Goal: Task Accomplishment & Management: Manage account settings

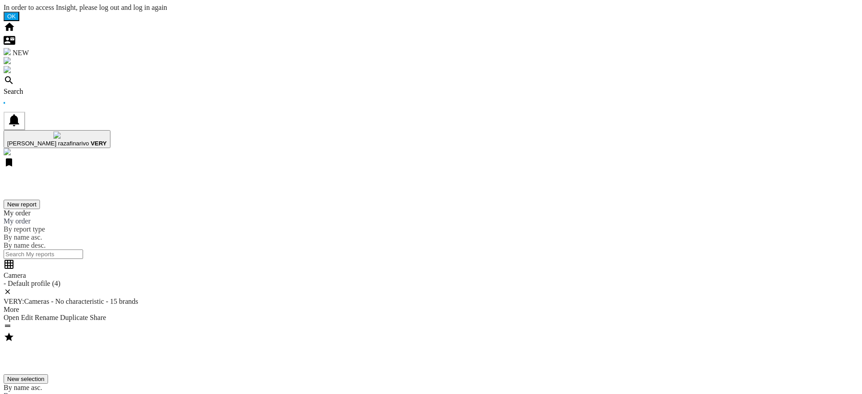
click at [57, 88] on div "Search" at bounding box center [431, 92] width 855 height 8
drag, startPoint x: 377, startPoint y: 91, endPoint x: 441, endPoint y: 92, distance: 64.2
copy div "Search and compa"
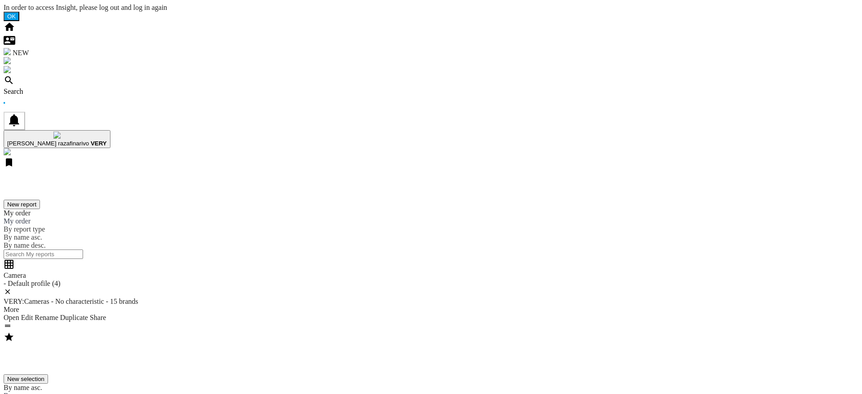
click at [40, 200] on button "New report" at bounding box center [22, 204] width 36 height 9
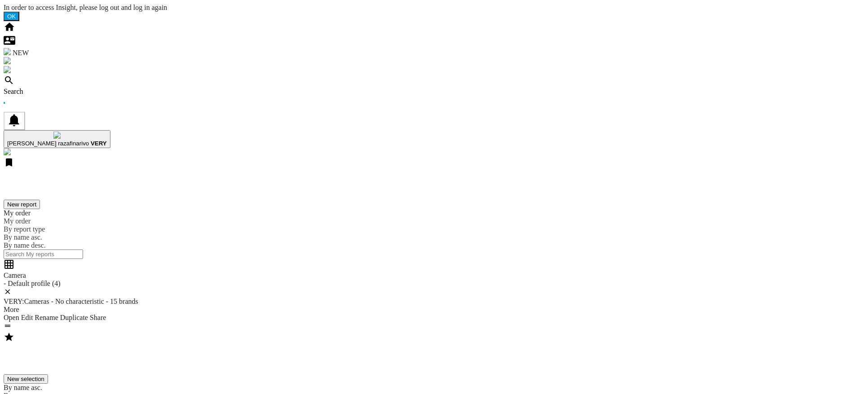
click at [62, 88] on div "Search" at bounding box center [431, 92] width 855 height 8
click at [51, 88] on div "Search" at bounding box center [431, 92] width 855 height 8
click at [62, 88] on div "Search" at bounding box center [431, 92] width 855 height 8
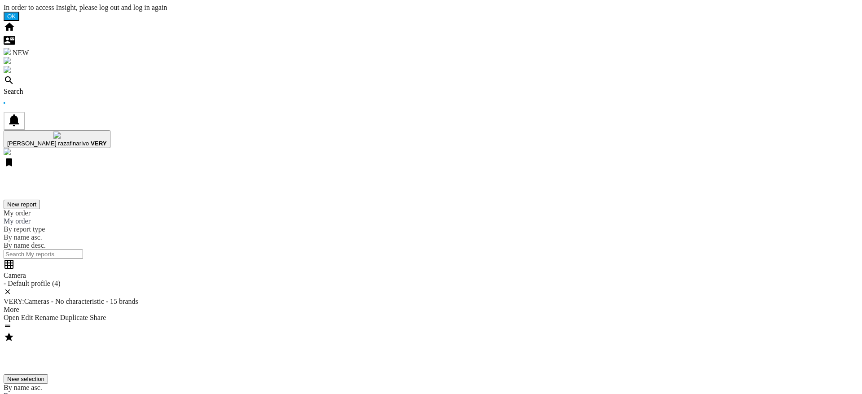
click at [63, 88] on div "Search" at bounding box center [431, 92] width 855 height 8
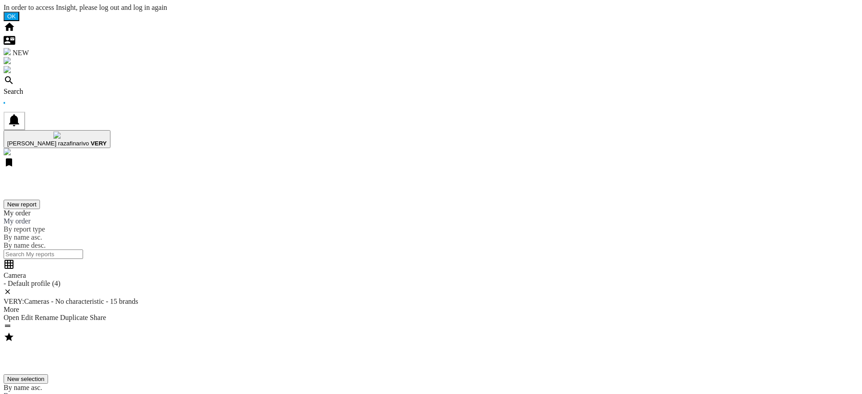
click at [66, 88] on div "Search" at bounding box center [431, 92] width 855 height 8
click at [57, 88] on div "Search" at bounding box center [431, 92] width 855 height 8
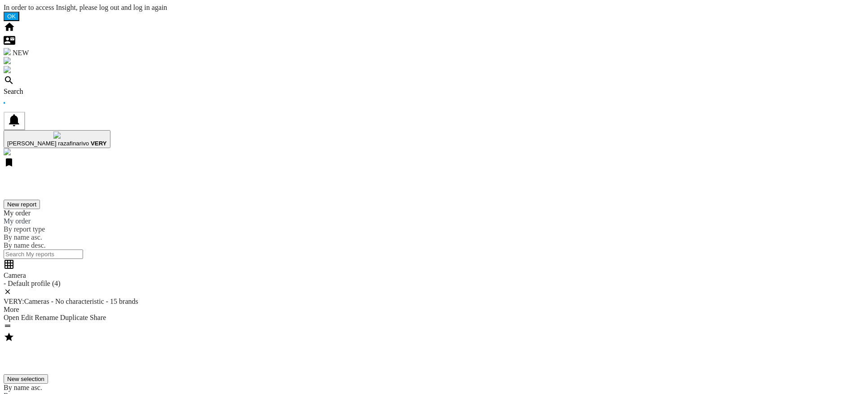
click at [52, 88] on div "Search" at bounding box center [431, 92] width 855 height 8
click at [89, 140] on span "hanania razafinarivo" at bounding box center [48, 143] width 82 height 7
click at [4, 4] on md-backdrop at bounding box center [4, 4] width 0 height 0
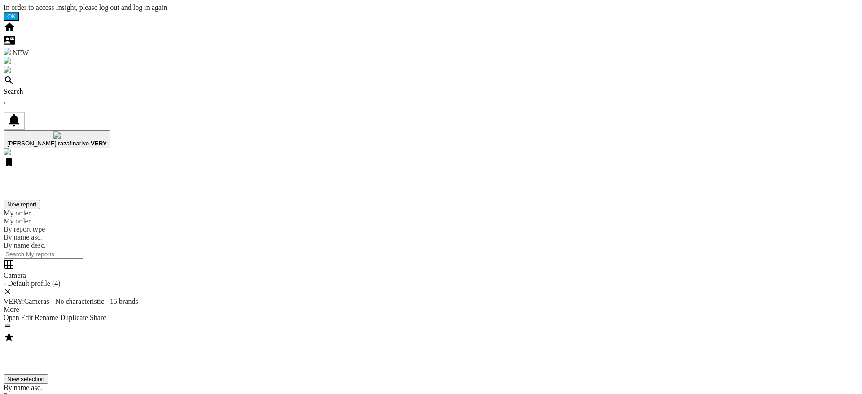
click at [14, 80] on ng-md-icon at bounding box center [9, 84] width 11 height 8
click at [63, 88] on div "Search" at bounding box center [431, 92] width 855 height 8
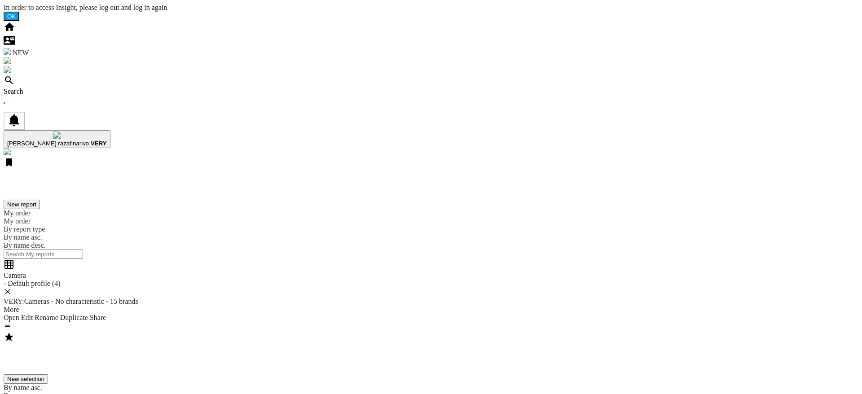
click at [57, 147] on md-icon "button" at bounding box center [57, 147] width 0 height 0
click at [4, 4] on md-backdrop at bounding box center [4, 4] width 0 height 0
click at [40, 200] on button "New report" at bounding box center [22, 204] width 36 height 9
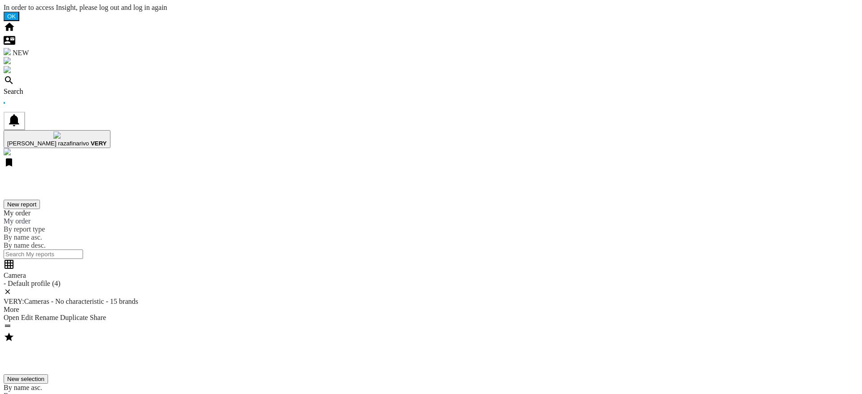
click at [61, 132] on img "button" at bounding box center [56, 135] width 7 height 7
click at [4, 4] on md-backdrop at bounding box center [4, 4] width 0 height 0
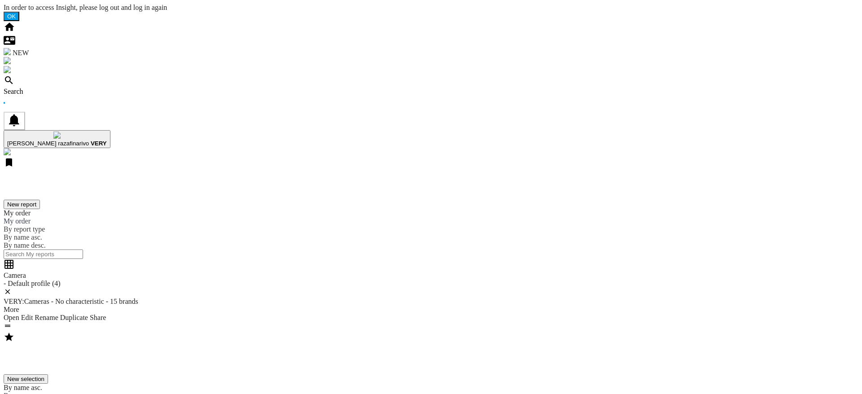
click at [14, 80] on ng-md-icon at bounding box center [9, 84] width 11 height 8
click at [58, 88] on div "Search" at bounding box center [431, 92] width 855 height 8
drag, startPoint x: 474, startPoint y: 92, endPoint x: 371, endPoint y: 85, distance: 103.5
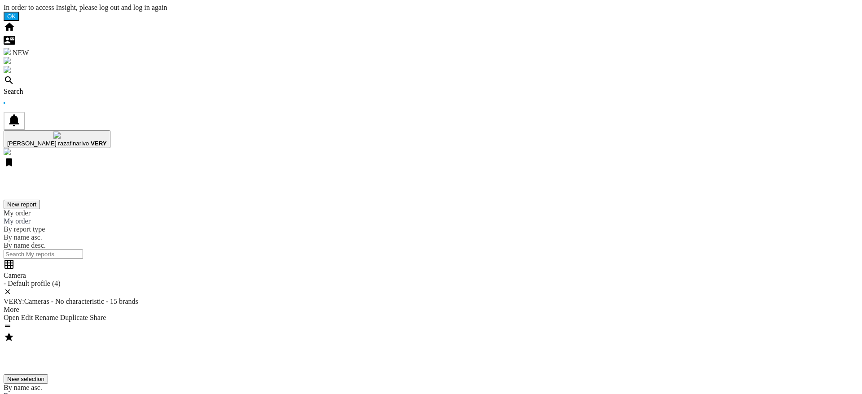
copy div "Search and compare 20X faster"
click at [55, 88] on div "Search" at bounding box center [431, 92] width 855 height 8
drag, startPoint x: 494, startPoint y: 93, endPoint x: 370, endPoint y: 96, distance: 124.0
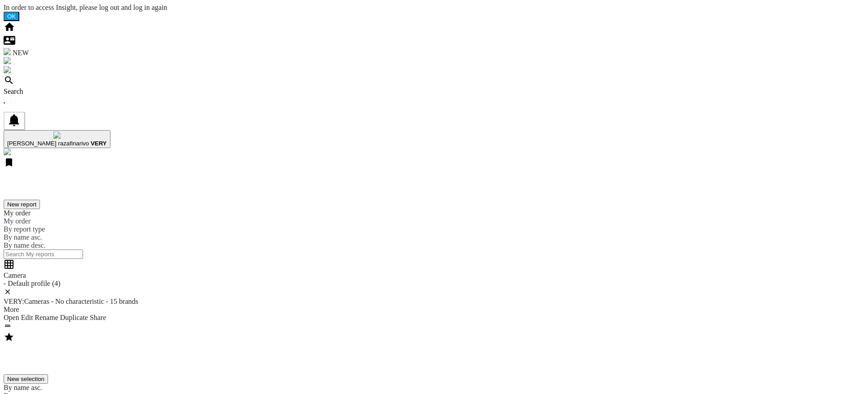
copy div "Search and compare 20X faster"
drag, startPoint x: 458, startPoint y: 117, endPoint x: 360, endPoint y: 106, distance: 98.1
copy div "Review pricing, availability, and performance data across retailers in one view."
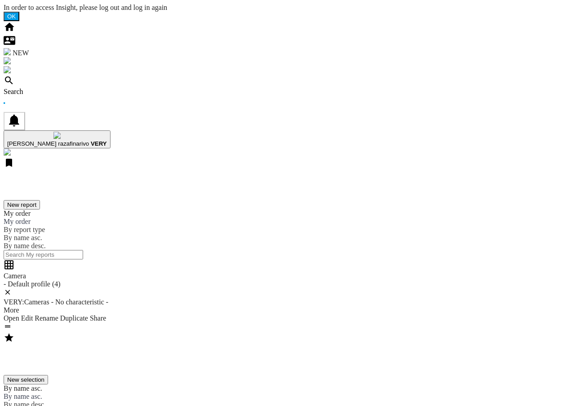
click at [61, 88] on div "Search" at bounding box center [288, 92] width 568 height 8
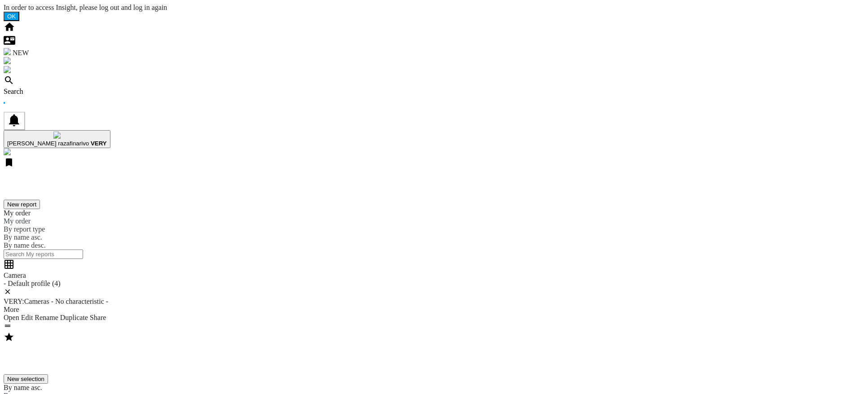
click at [52, 88] on div "Search" at bounding box center [431, 92] width 855 height 8
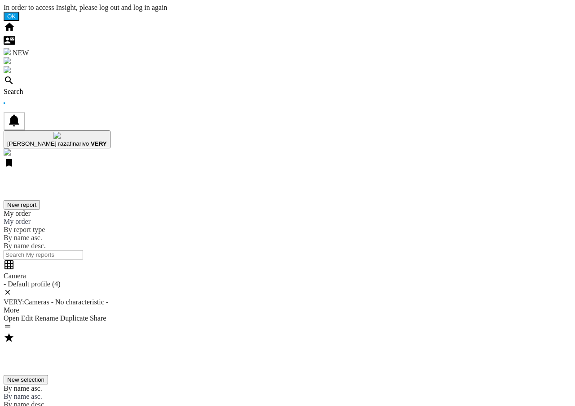
click at [62, 88] on div "Search" at bounding box center [288, 92] width 568 height 8
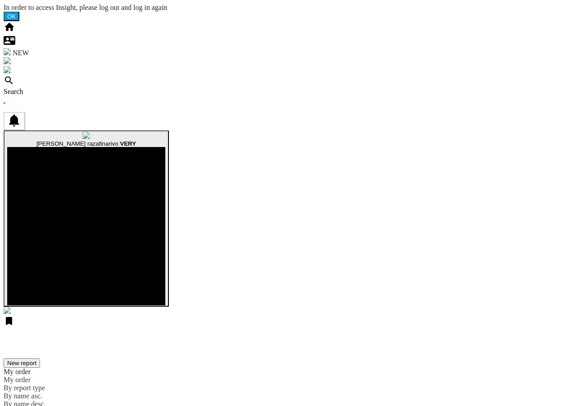
click at [118, 140] on span "hanania razafinarivo" at bounding box center [77, 143] width 82 height 7
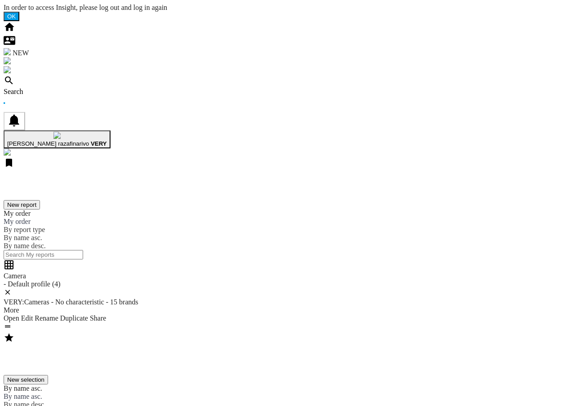
click at [63, 88] on div "Search" at bounding box center [288, 92] width 568 height 8
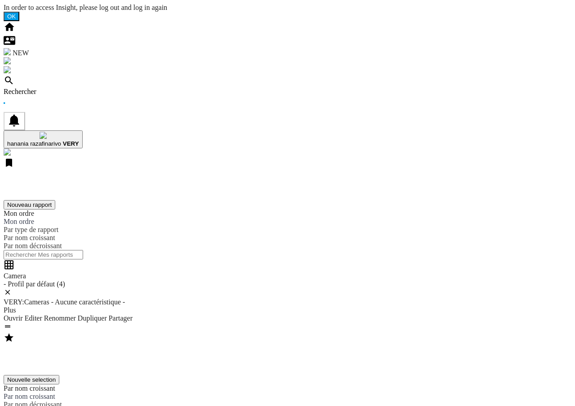
click at [61, 88] on div "Rechercher" at bounding box center [288, 92] width 568 height 8
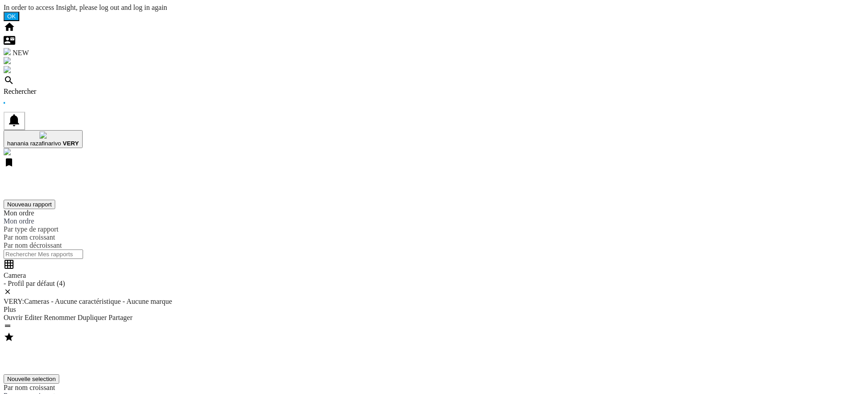
click at [77, 88] on div "Rechercher" at bounding box center [431, 92] width 855 height 8
click at [53, 88] on div "Rechercher" at bounding box center [431, 92] width 855 height 8
click at [79, 140] on b "VERY" at bounding box center [71, 143] width 16 height 7
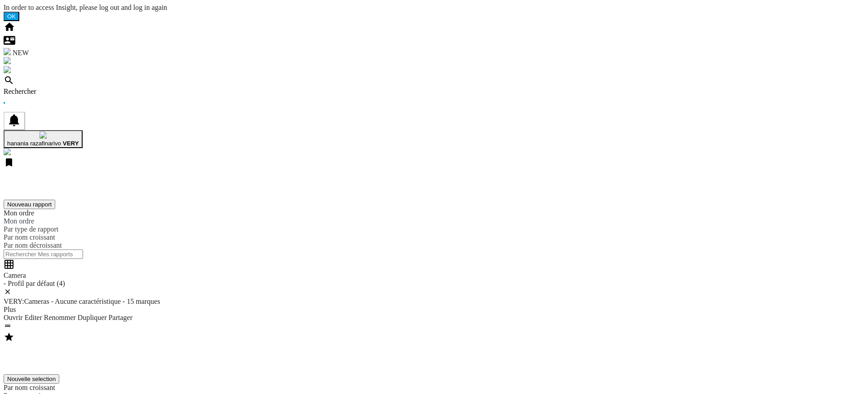
click at [4, 4] on md-backdrop at bounding box center [4, 4] width 0 height 0
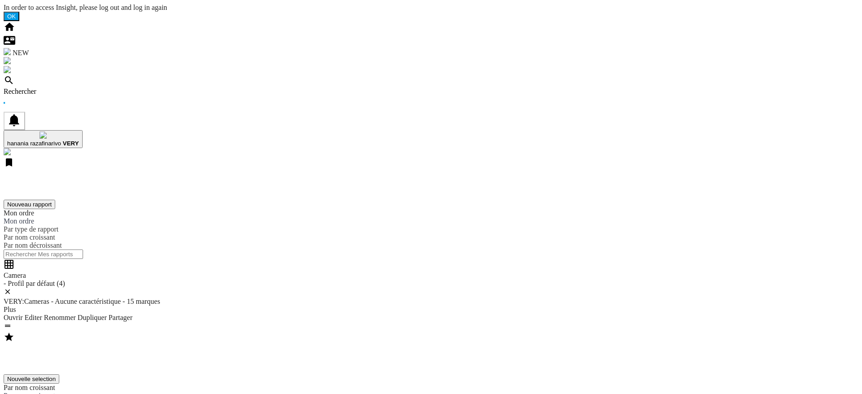
click at [64, 88] on div "Search" at bounding box center [431, 92] width 855 height 8
click at [58, 88] on div "Search" at bounding box center [431, 92] width 855 height 8
click at [57, 88] on div "Search" at bounding box center [431, 92] width 855 height 8
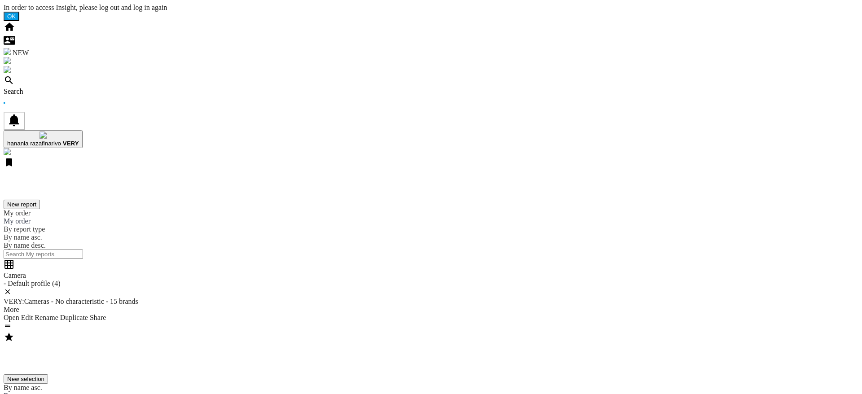
click at [50, 88] on div "Search" at bounding box center [431, 92] width 855 height 8
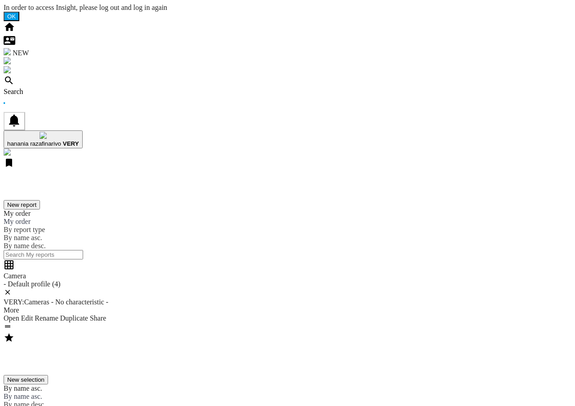
click at [63, 88] on div "Search" at bounding box center [288, 92] width 568 height 8
click at [58, 88] on div "Search" at bounding box center [288, 92] width 568 height 8
click at [62, 88] on div "Search" at bounding box center [288, 92] width 568 height 8
click at [56, 88] on div "Search" at bounding box center [288, 92] width 568 height 8
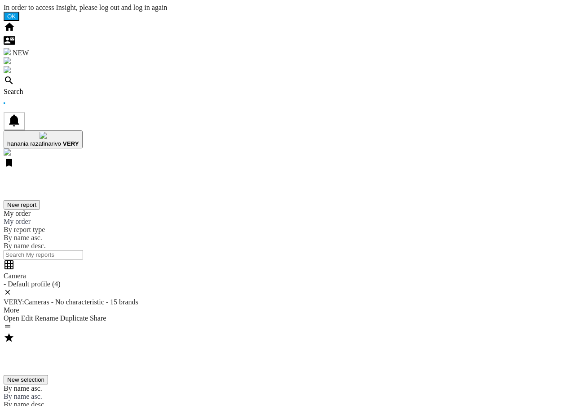
click at [64, 88] on div "Search" at bounding box center [288, 92] width 568 height 8
click at [66, 88] on div "Search" at bounding box center [288, 92] width 568 height 8
click at [56, 88] on div "Search" at bounding box center [288, 92] width 568 height 8
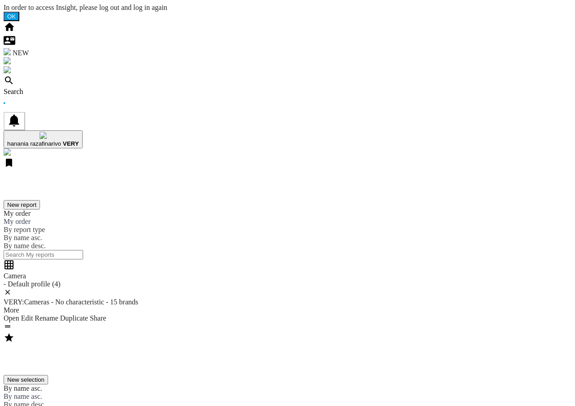
click at [62, 88] on div "Search" at bounding box center [288, 92] width 568 height 8
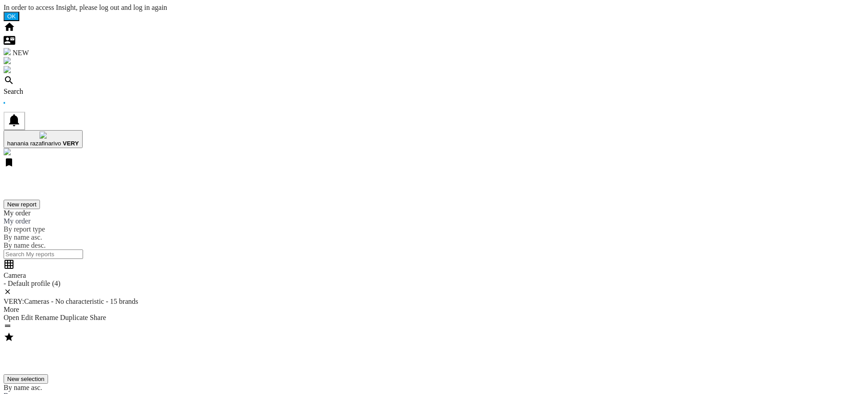
click at [54, 88] on div "Search" at bounding box center [431, 92] width 855 height 8
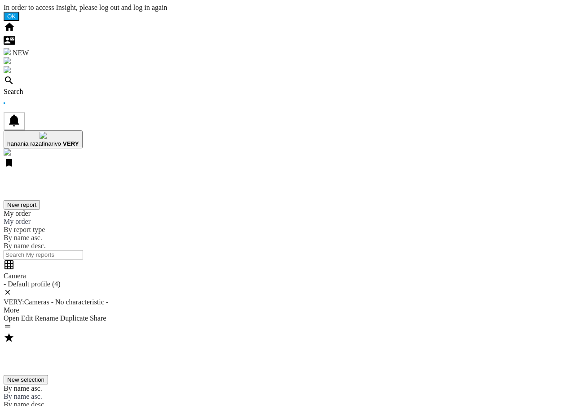
click at [53, 88] on div "Search" at bounding box center [288, 92] width 568 height 8
